Goal: Navigation & Orientation: Find specific page/section

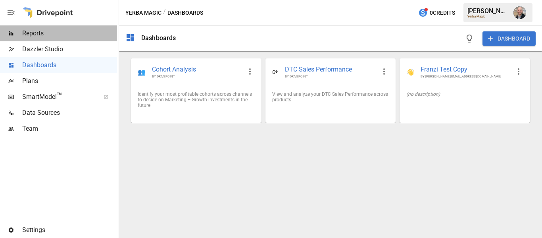
click at [49, 39] on div "Reports" at bounding box center [58, 33] width 117 height 16
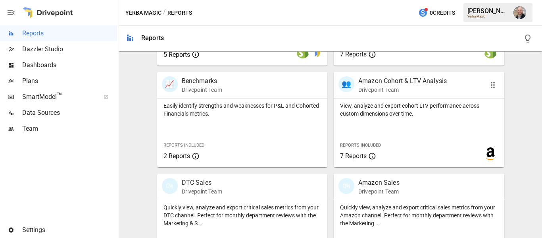
scroll to position [378, 0]
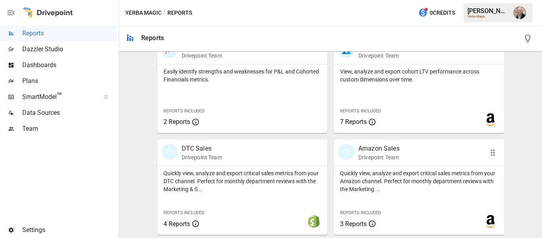
click at [385, 147] on p "Amazon Sales" at bounding box center [379, 149] width 41 height 10
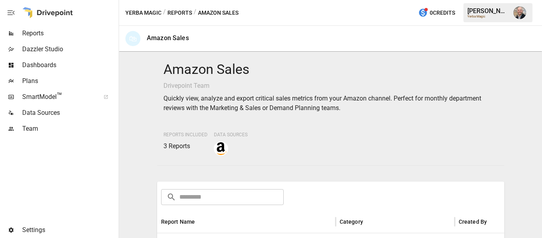
click at [181, 12] on button "Reports" at bounding box center [180, 13] width 25 height 10
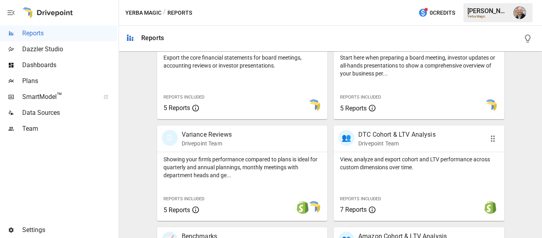
scroll to position [238, 0]
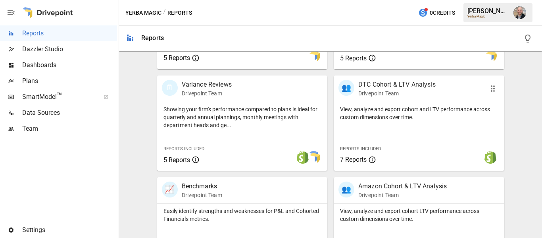
click at [390, 106] on p "View, analyze and export cohort and LTV performance across custom dimensions ov…" at bounding box center [419, 113] width 158 height 16
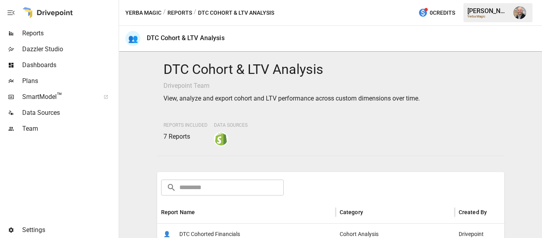
click at [178, 11] on button "Reports" at bounding box center [180, 13] width 25 height 10
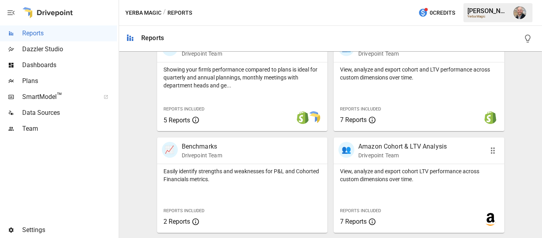
scroll to position [318, 0]
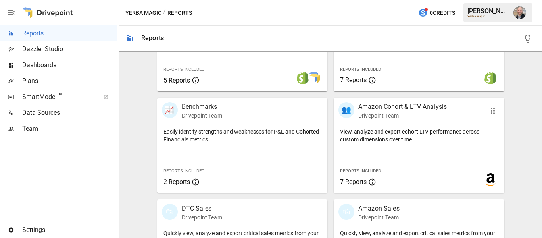
click at [390, 139] on p "View, analyze and export cohort LTV performance across custom dimensions over t…" at bounding box center [419, 135] width 158 height 16
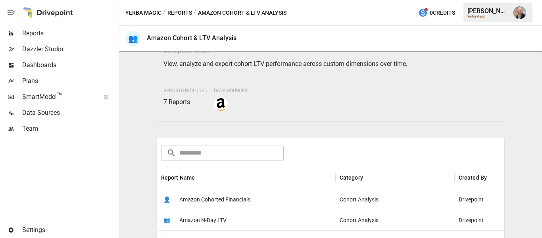
scroll to position [119, 0]
